Goal: Find specific page/section: Find specific page/section

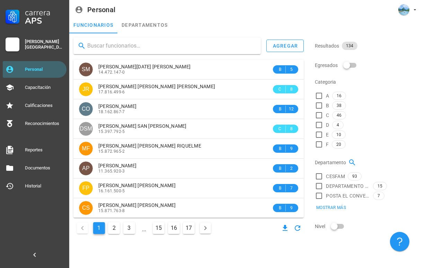
click at [217, 51] on input "text" at bounding box center [171, 45] width 168 height 11
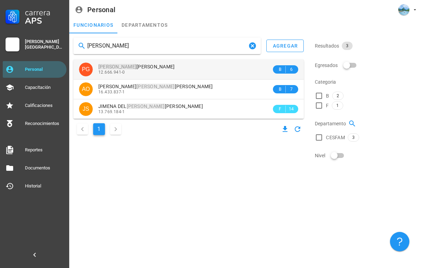
type input "[PERSON_NAME]"
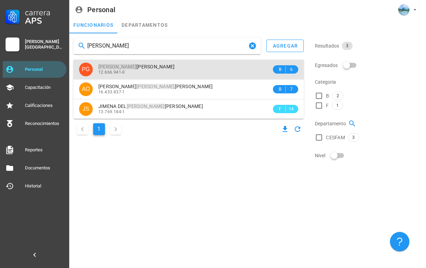
click at [197, 72] on div "12.666.941-0" at bounding box center [184, 72] width 173 height 5
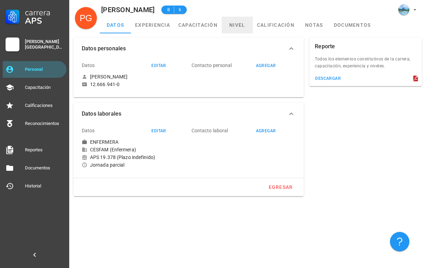
click at [232, 29] on link "nivel" at bounding box center [237, 25] width 31 height 17
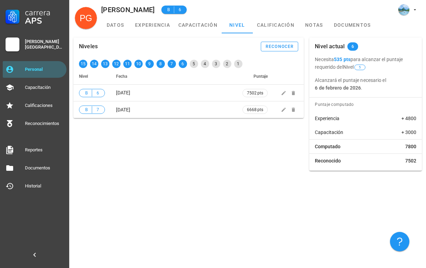
click at [233, 33] on div at bounding box center [237, 33] width 31 height 1
click at [234, 27] on link "nivel" at bounding box center [237, 25] width 31 height 17
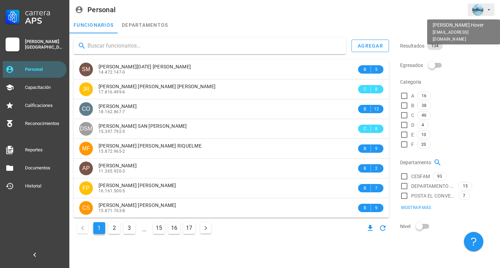
click at [492, 14] on button "button" at bounding box center [480, 9] width 27 height 12
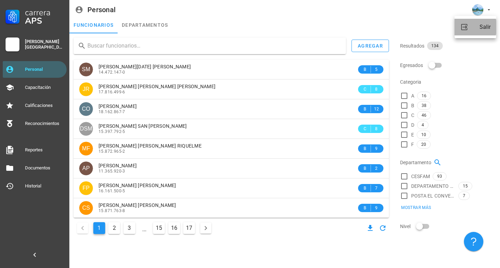
click at [489, 28] on div "Salir" at bounding box center [484, 27] width 11 height 14
